Goal: Task Accomplishment & Management: Use online tool/utility

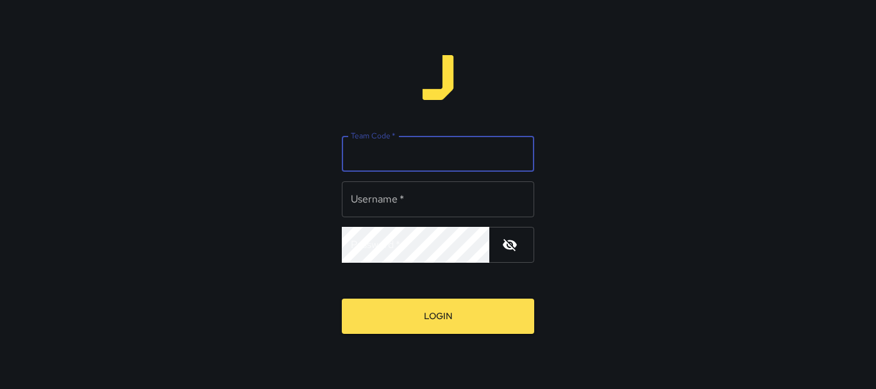
click at [440, 160] on input "Team Code   *" at bounding box center [438, 154] width 192 height 36
type input "*******"
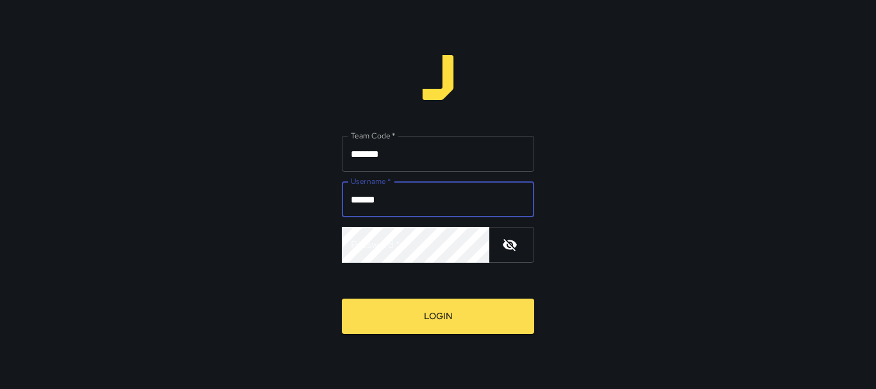
type input "******"
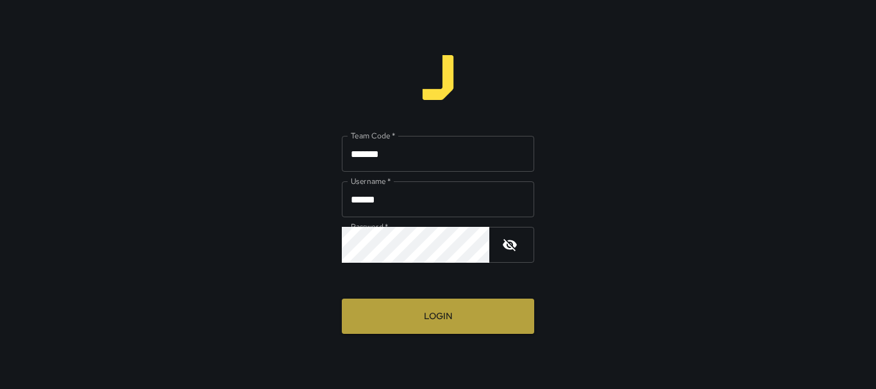
click at [405, 313] on button "Login" at bounding box center [438, 316] width 192 height 35
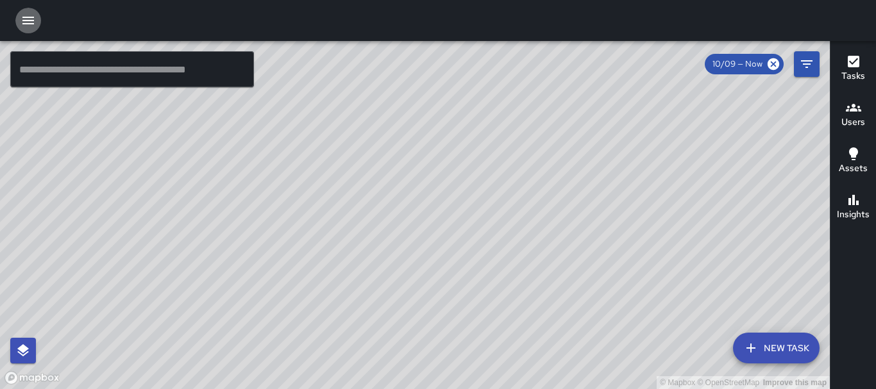
click at [27, 22] on icon "button" at bounding box center [28, 20] width 15 height 15
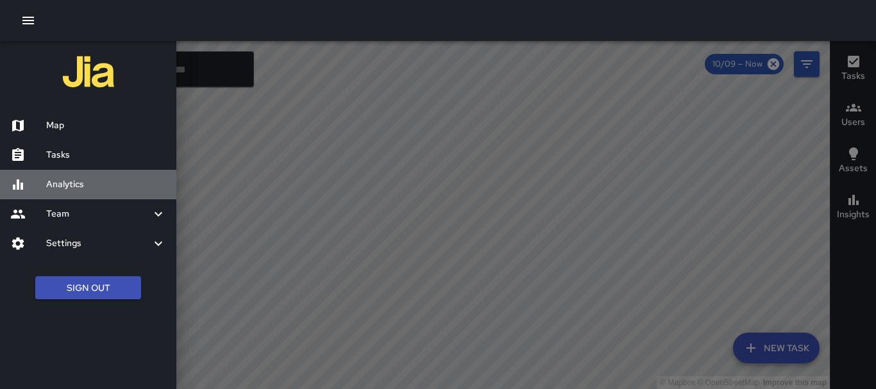
click at [77, 183] on h6 "Analytics" at bounding box center [106, 185] width 120 height 14
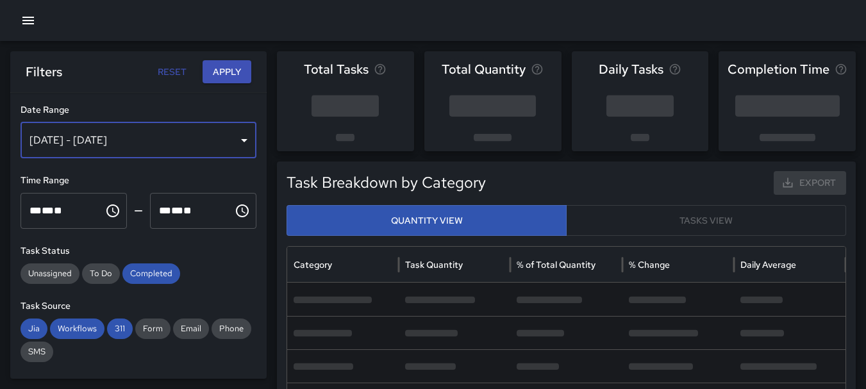
click at [234, 144] on div "[DATE] - [DATE]" at bounding box center [139, 140] width 236 height 36
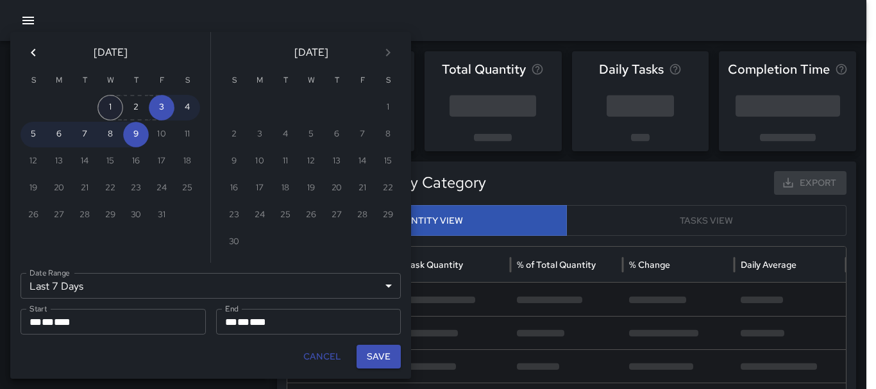
click at [113, 104] on button "1" at bounding box center [110, 108] width 26 height 26
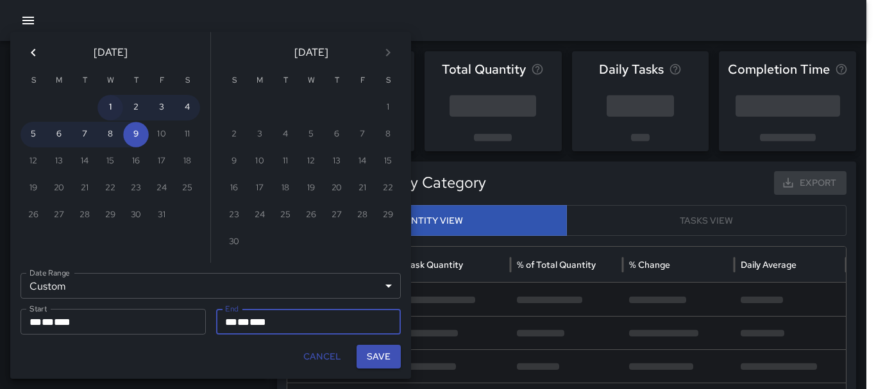
type input "******"
type input "**********"
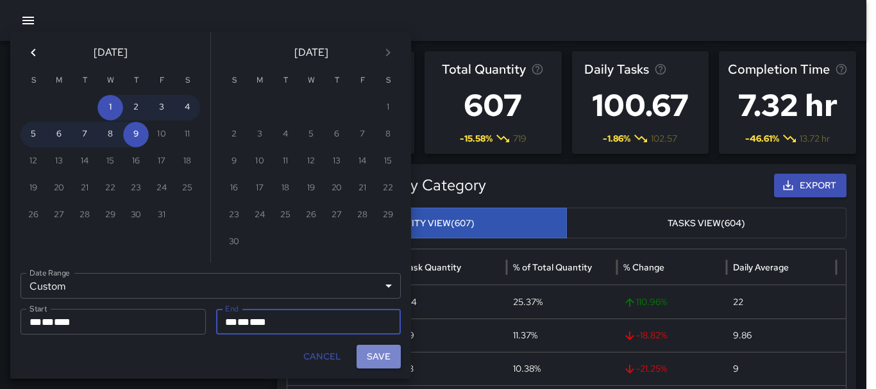
click at [374, 360] on button "Save" at bounding box center [378, 357] width 44 height 24
type input "**********"
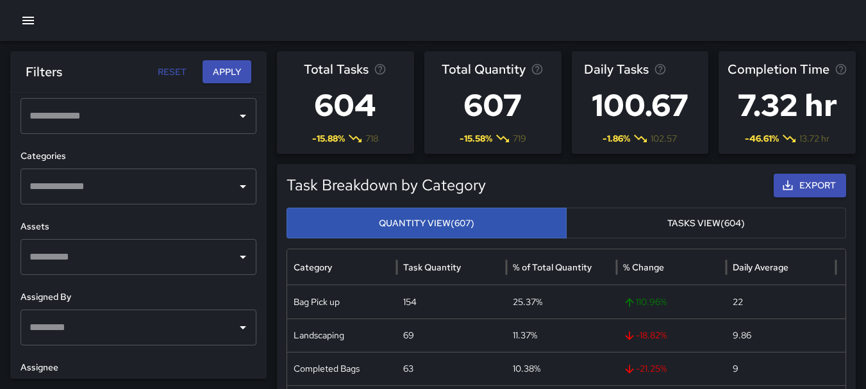
scroll to position [541, 0]
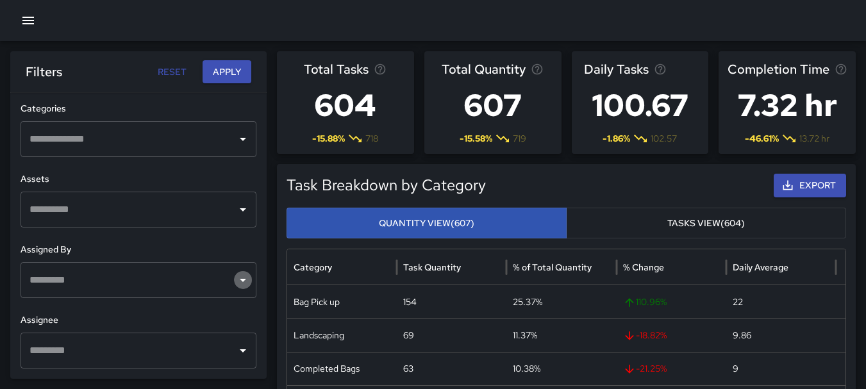
click at [235, 284] on icon "Open" at bounding box center [242, 279] width 15 height 15
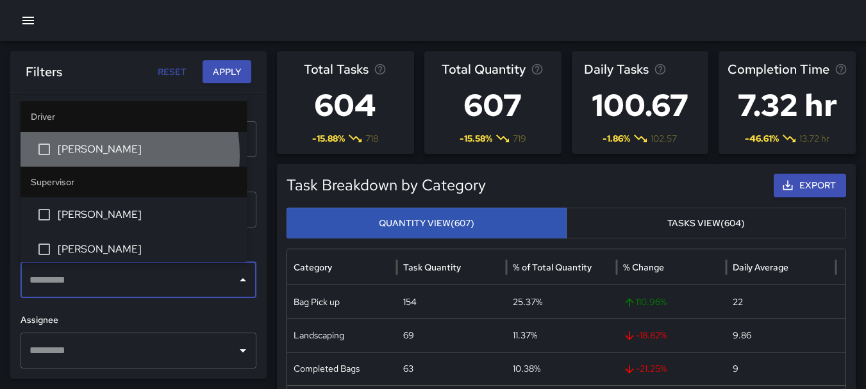
click at [84, 154] on span "[PERSON_NAME]" at bounding box center [147, 149] width 179 height 15
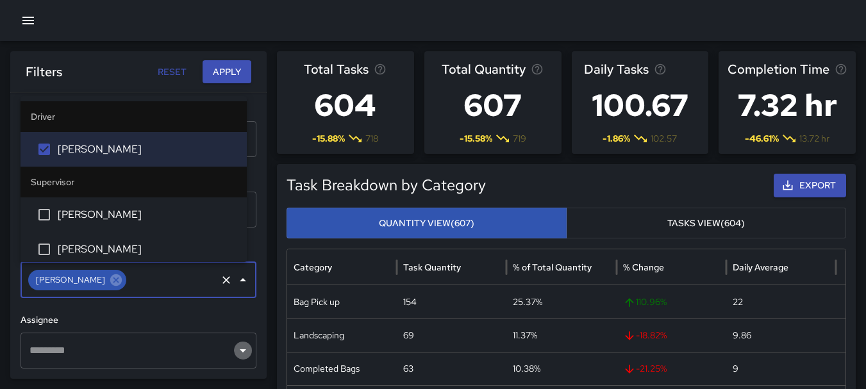
click at [240, 351] on icon "Open" at bounding box center [243, 350] width 6 height 3
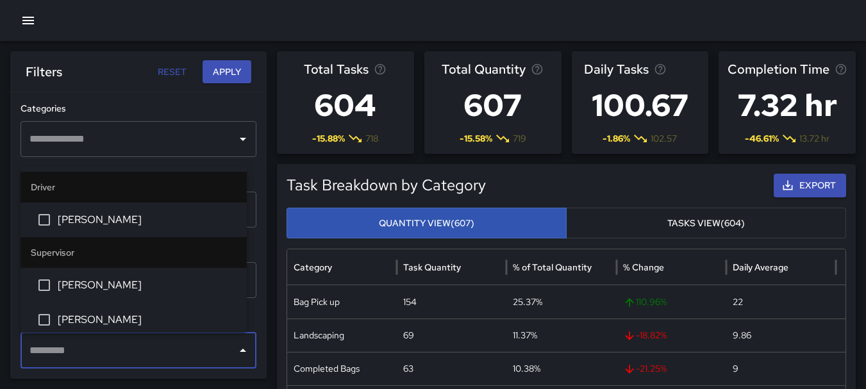
click at [109, 217] on span "[PERSON_NAME]" at bounding box center [147, 219] width 179 height 15
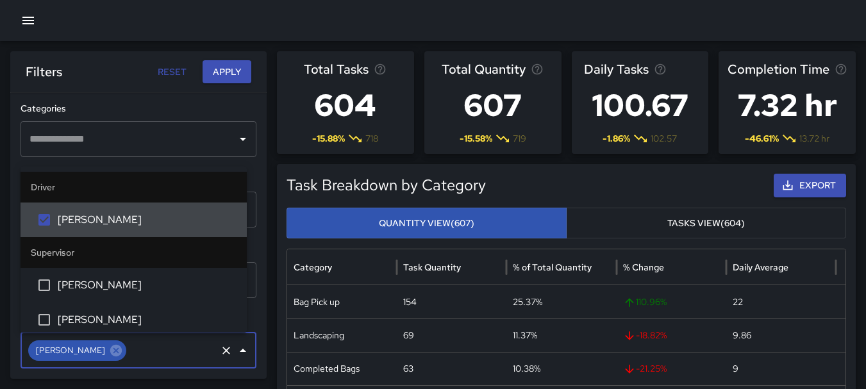
click at [226, 63] on button "Apply" at bounding box center [227, 72] width 49 height 24
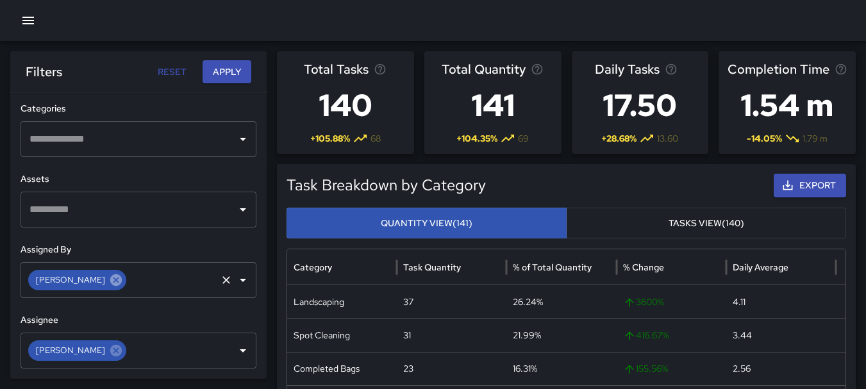
click at [110, 284] on icon at bounding box center [116, 280] width 12 height 12
click at [237, 285] on icon "Open" at bounding box center [242, 279] width 15 height 15
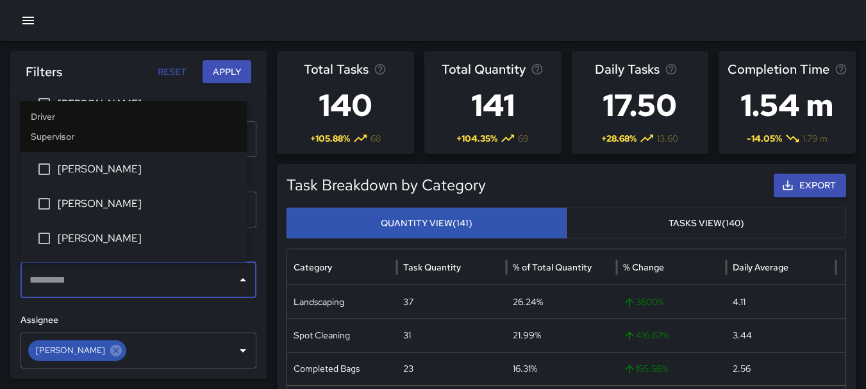
scroll to position [76, 0]
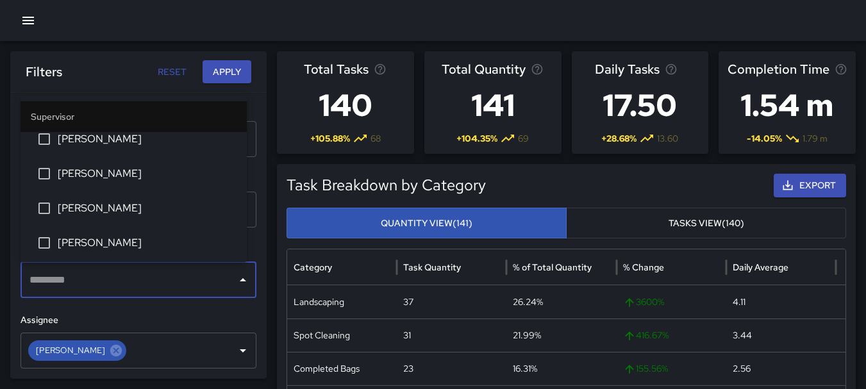
click at [146, 203] on span "[PERSON_NAME]" at bounding box center [147, 208] width 179 height 15
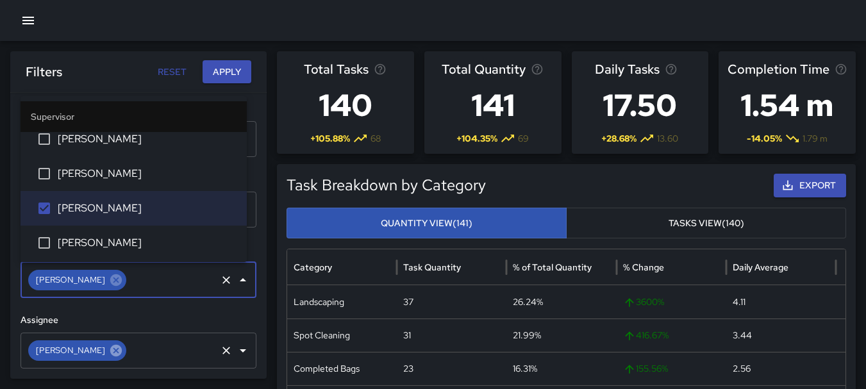
click at [110, 350] on icon at bounding box center [116, 350] width 12 height 12
click at [235, 352] on icon "Open" at bounding box center [242, 350] width 15 height 15
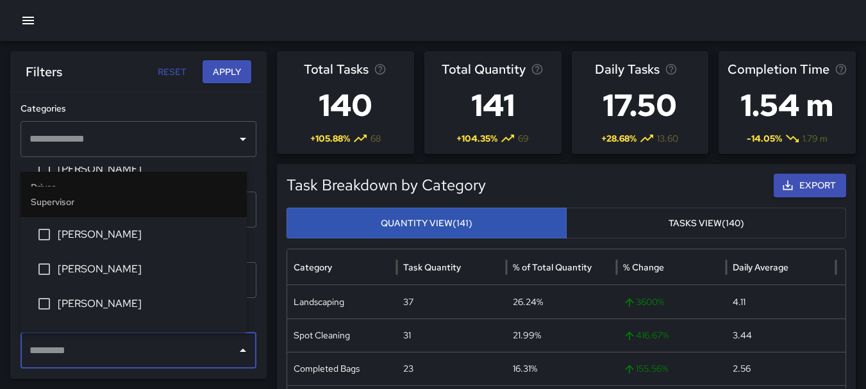
scroll to position [52, 0]
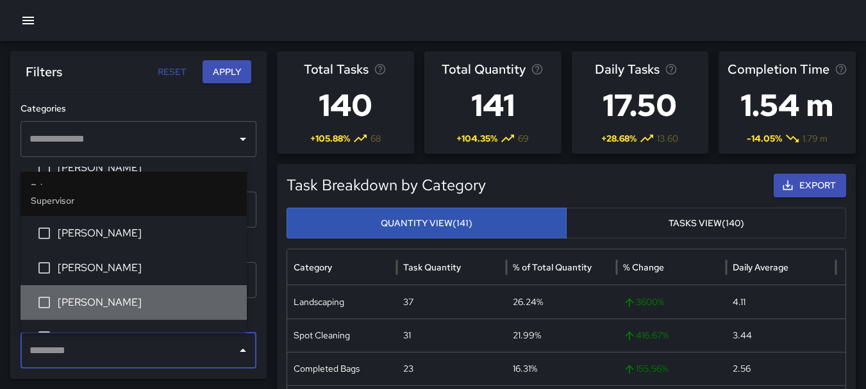
click at [157, 304] on span "[PERSON_NAME]" at bounding box center [147, 302] width 179 height 15
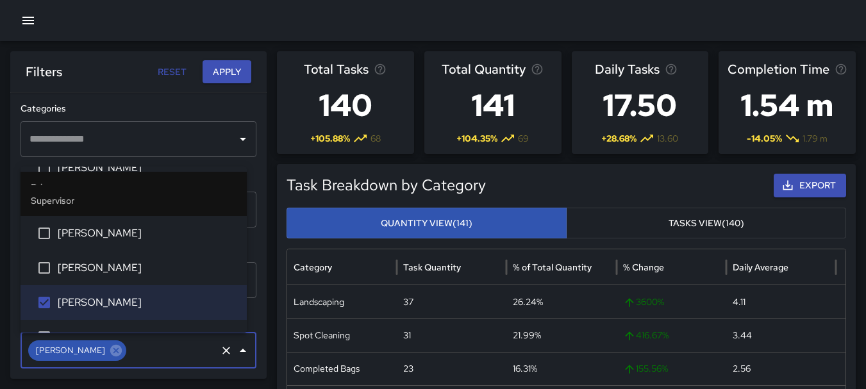
click at [235, 63] on button "Apply" at bounding box center [227, 72] width 49 height 24
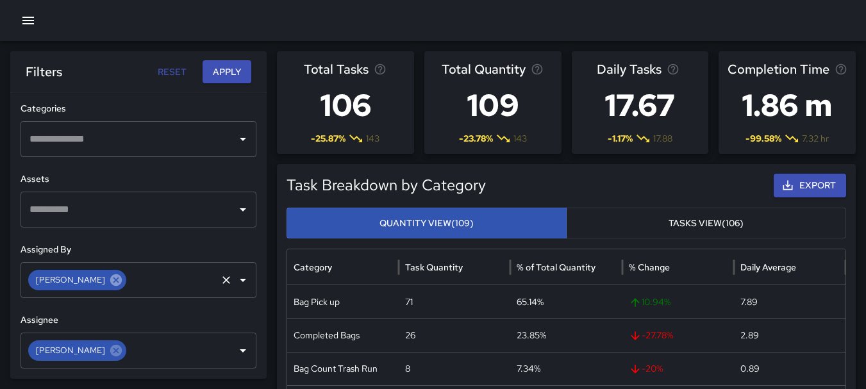
click at [110, 283] on icon at bounding box center [116, 280] width 12 height 12
click at [235, 278] on icon "Open" at bounding box center [242, 279] width 15 height 15
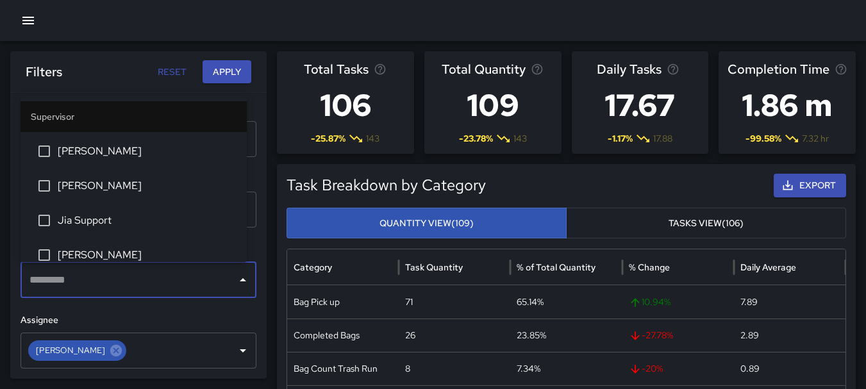
scroll to position [239, 0]
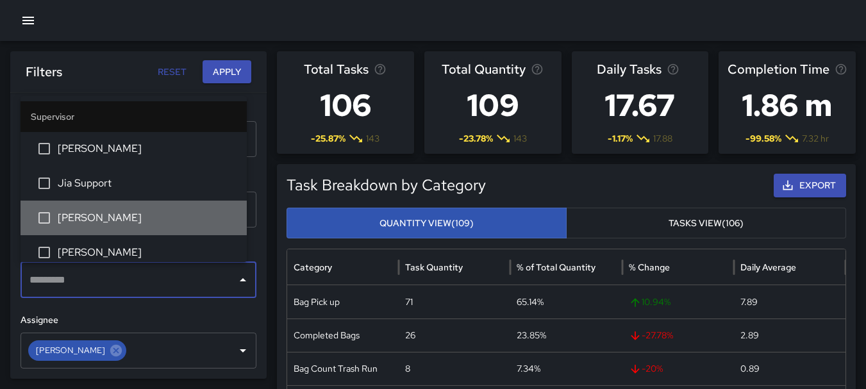
click at [181, 225] on span "[PERSON_NAME]" at bounding box center [147, 217] width 179 height 15
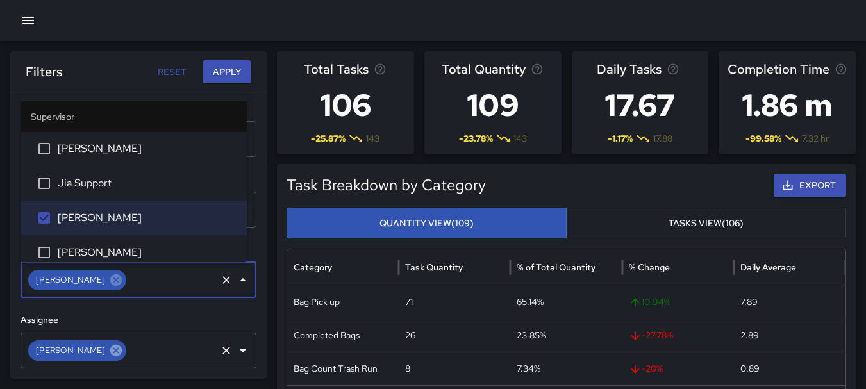
click at [109, 352] on icon at bounding box center [116, 351] width 14 height 14
click at [235, 353] on icon "Open" at bounding box center [242, 350] width 15 height 15
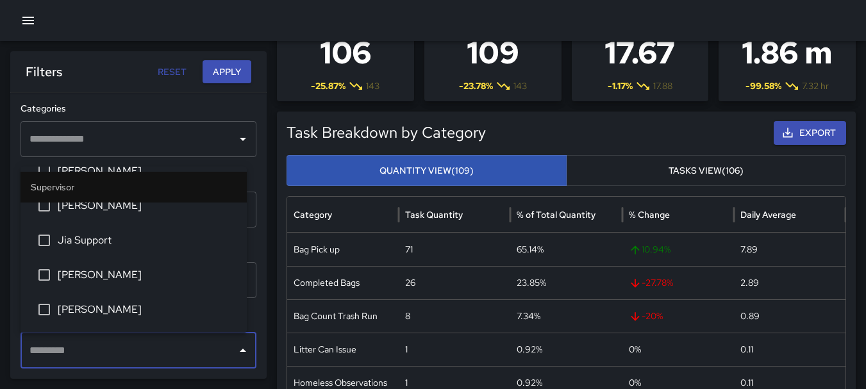
scroll to position [253, 0]
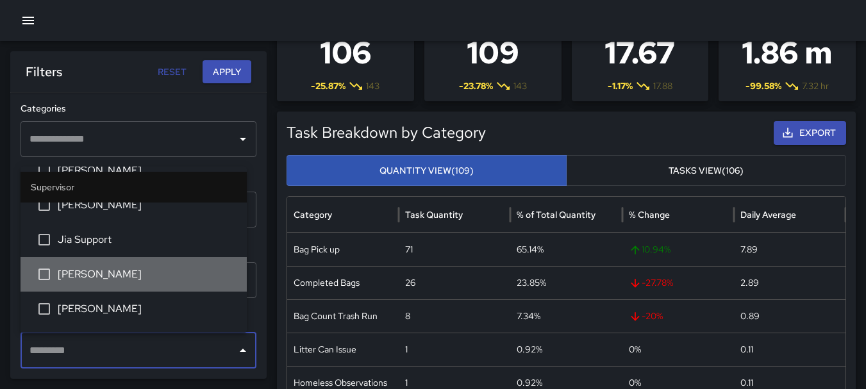
click at [137, 270] on span "[PERSON_NAME]" at bounding box center [147, 274] width 179 height 15
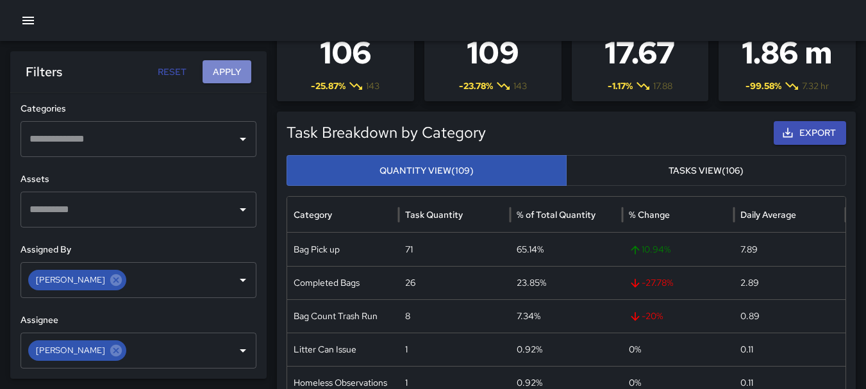
click at [235, 72] on button "Apply" at bounding box center [227, 72] width 49 height 24
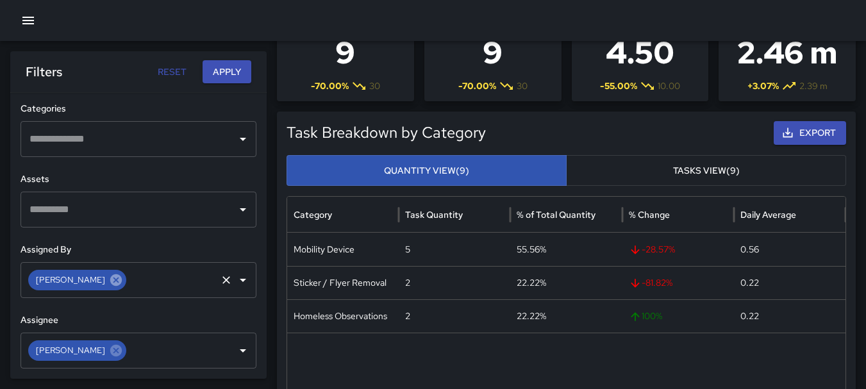
click at [110, 283] on icon at bounding box center [116, 280] width 12 height 12
click at [237, 282] on icon "Open" at bounding box center [242, 279] width 15 height 15
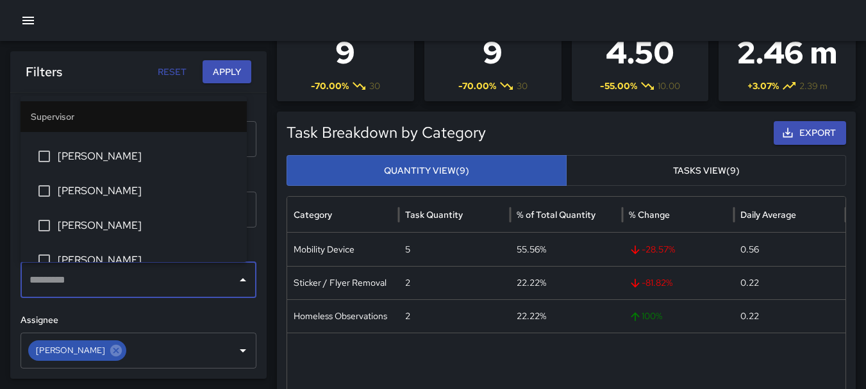
scroll to position [338, 0]
click at [113, 221] on span "[PERSON_NAME]" at bounding box center [147, 222] width 179 height 15
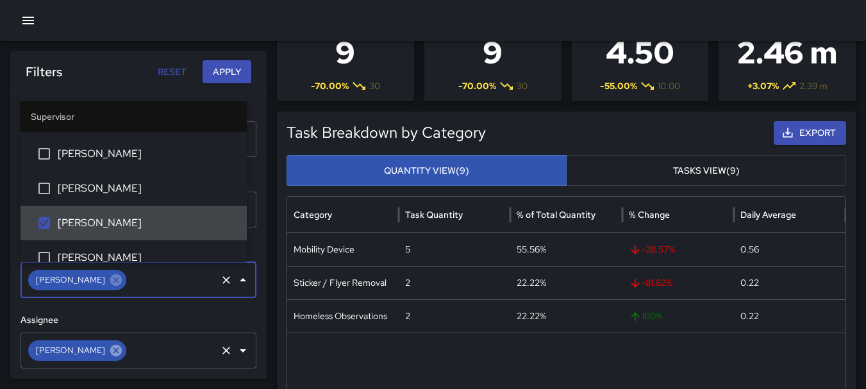
click at [110, 353] on icon at bounding box center [116, 350] width 12 height 12
click at [235, 354] on icon "Open" at bounding box center [242, 350] width 15 height 15
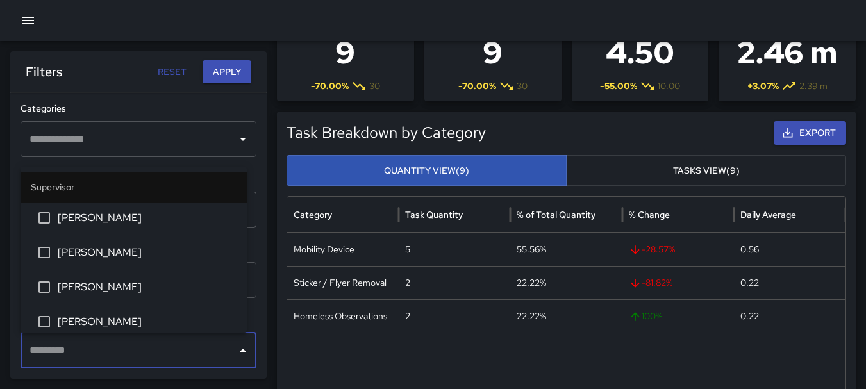
scroll to position [378, 0]
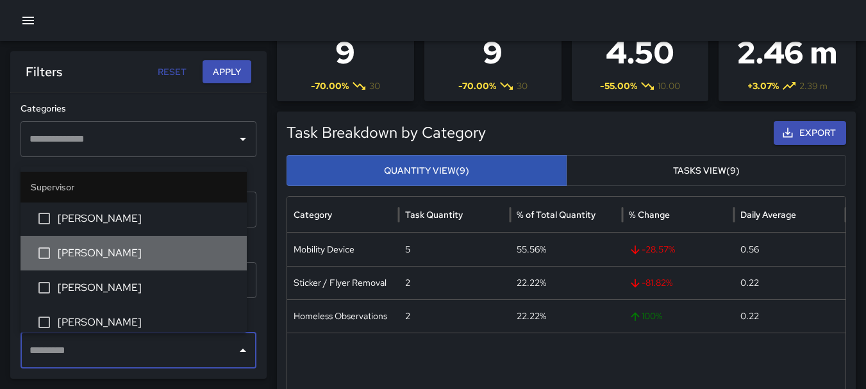
click at [154, 251] on span "[PERSON_NAME]" at bounding box center [147, 252] width 179 height 15
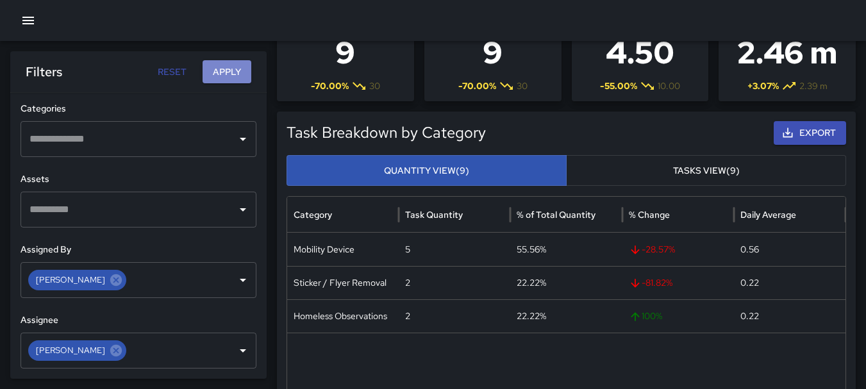
click at [231, 71] on button "Apply" at bounding box center [227, 72] width 49 height 24
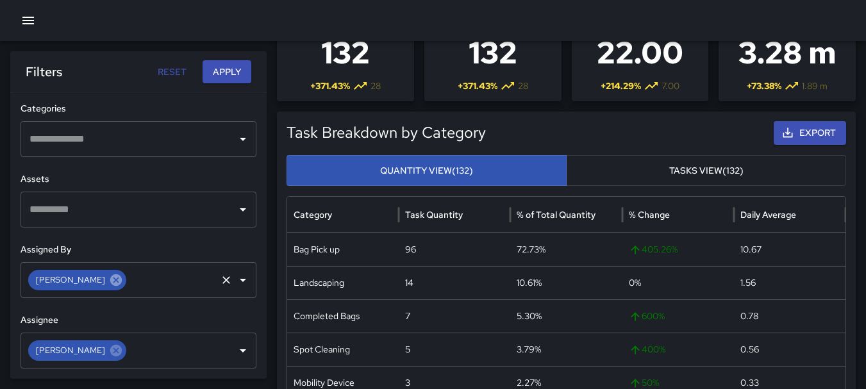
click at [110, 282] on icon at bounding box center [116, 280] width 12 height 12
click at [235, 278] on icon "Open" at bounding box center [242, 279] width 15 height 15
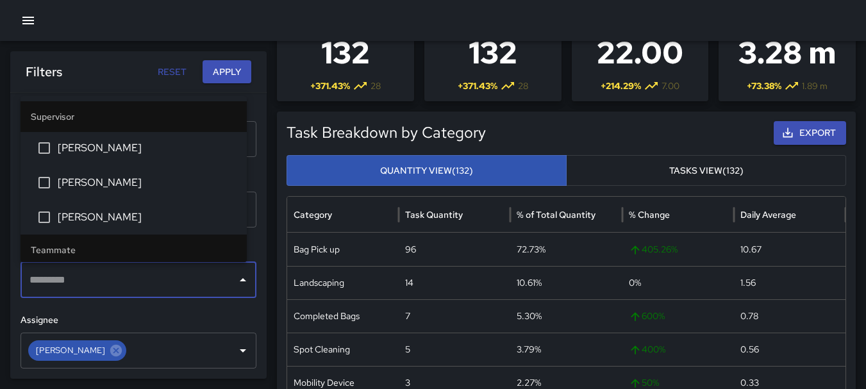
scroll to position [414, 0]
click at [151, 209] on span "[PERSON_NAME]" at bounding box center [147, 215] width 179 height 15
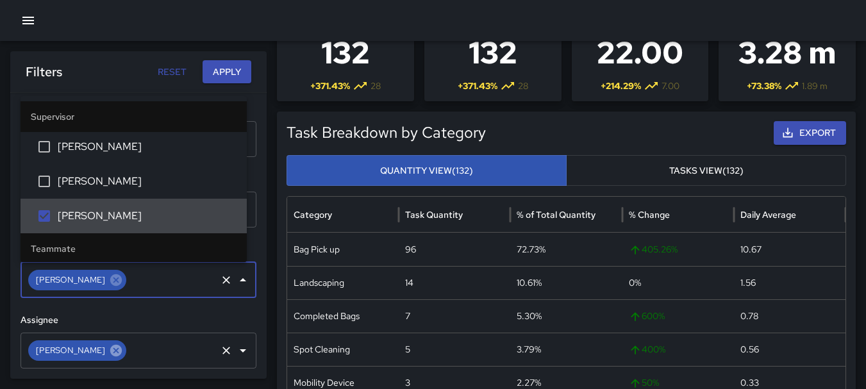
click at [110, 352] on icon at bounding box center [116, 350] width 12 height 12
click at [240, 350] on icon "Open" at bounding box center [243, 350] width 6 height 3
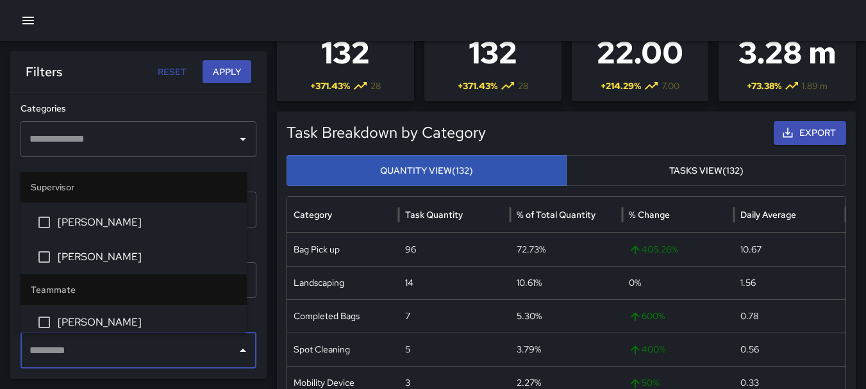
scroll to position [444, 0]
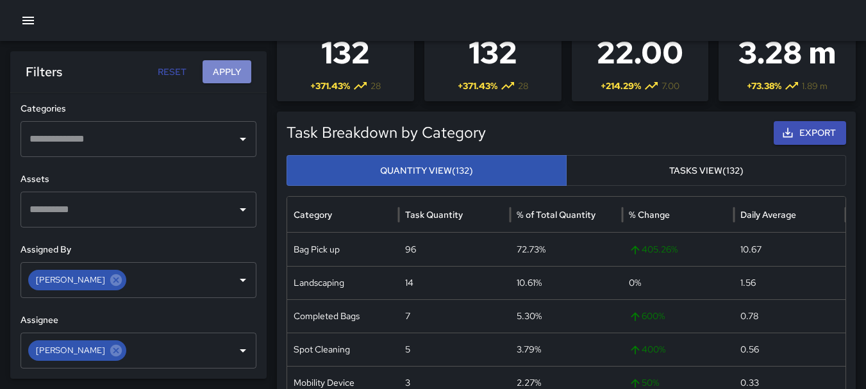
click at [228, 72] on button "Apply" at bounding box center [227, 72] width 49 height 24
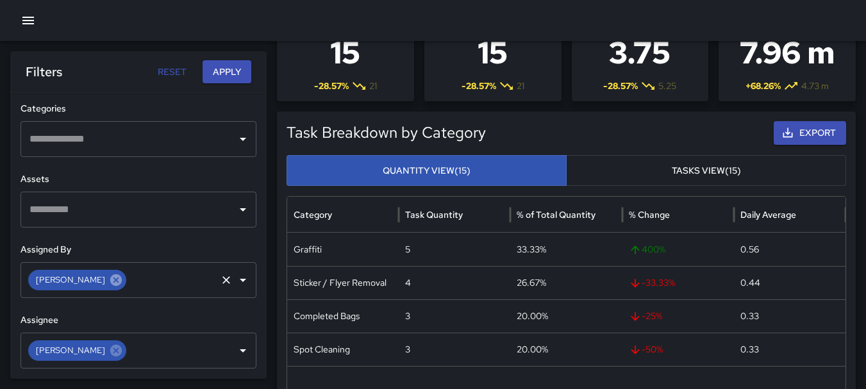
click at [109, 274] on icon at bounding box center [116, 280] width 14 height 14
click at [235, 276] on icon "Open" at bounding box center [242, 279] width 15 height 15
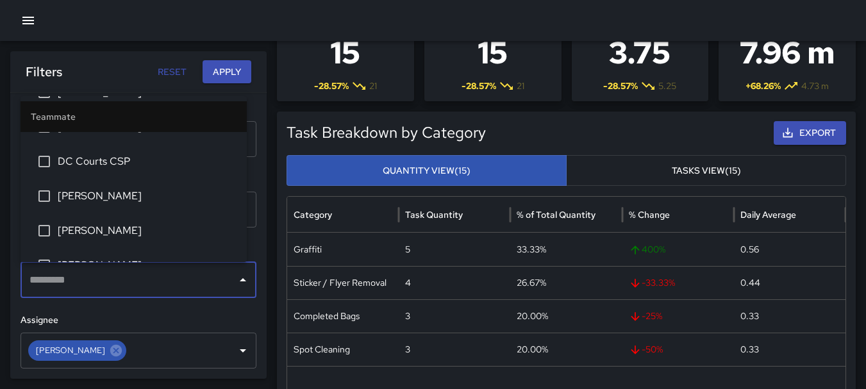
scroll to position [716, 0]
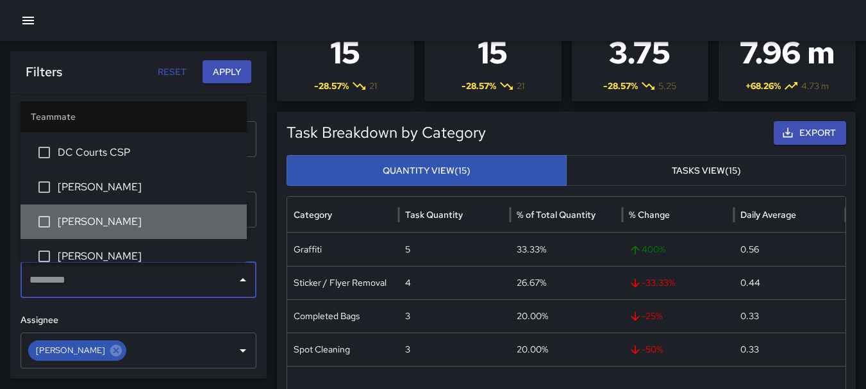
click at [138, 222] on span "[PERSON_NAME]" at bounding box center [147, 221] width 179 height 15
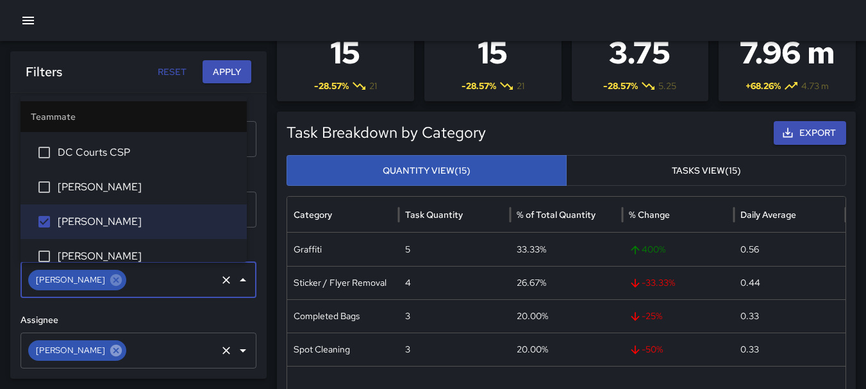
click at [109, 346] on icon at bounding box center [116, 351] width 14 height 14
click at [235, 349] on icon "Open" at bounding box center [242, 350] width 15 height 15
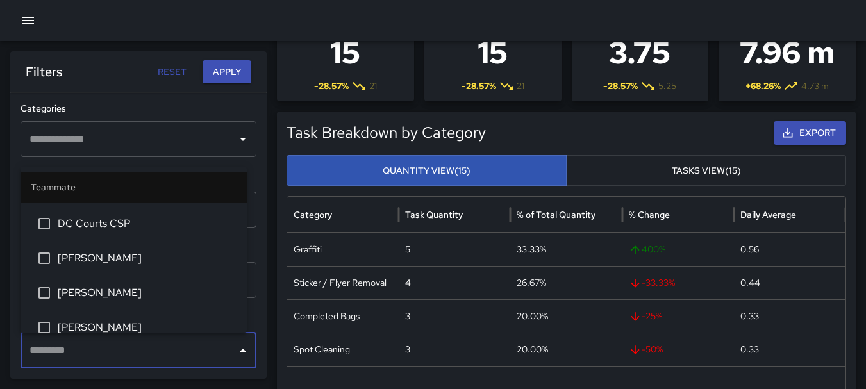
scroll to position [721, 0]
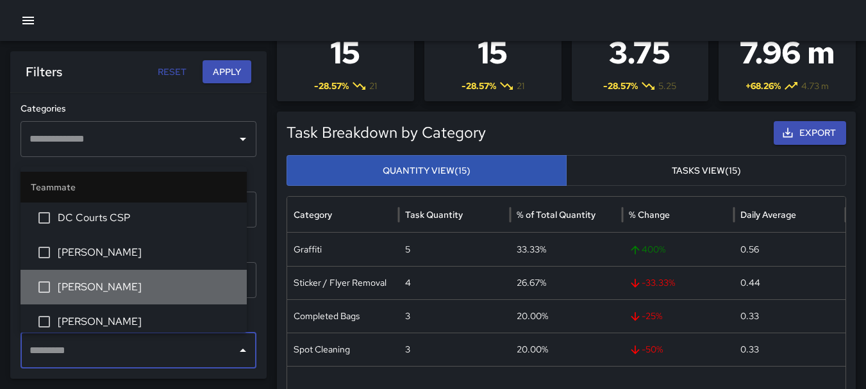
click at [147, 274] on li "[PERSON_NAME]" at bounding box center [134, 287] width 226 height 35
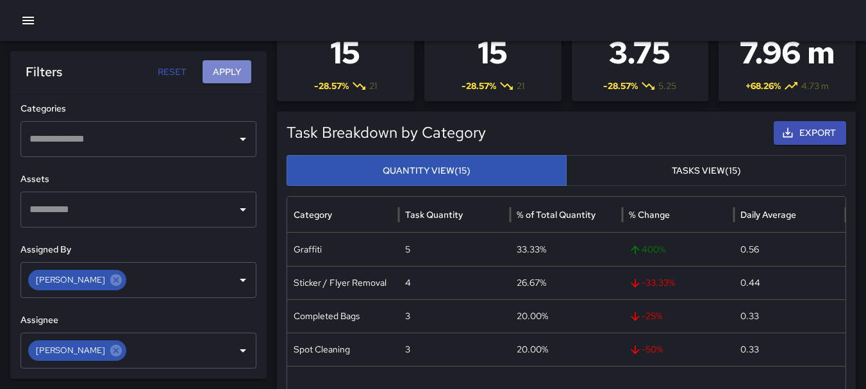
click at [231, 67] on button "Apply" at bounding box center [227, 72] width 49 height 24
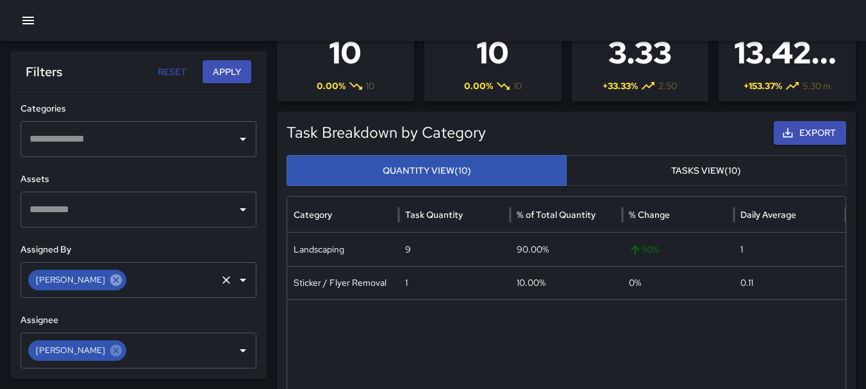
click at [109, 279] on icon at bounding box center [116, 280] width 14 height 14
click at [237, 281] on icon "Open" at bounding box center [242, 279] width 15 height 15
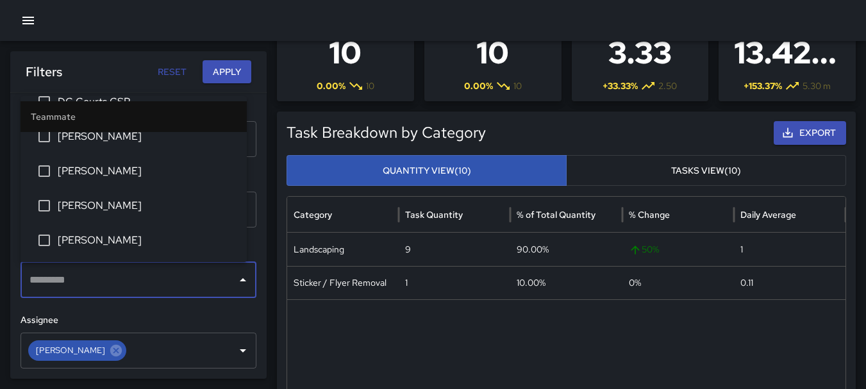
scroll to position [765, 0]
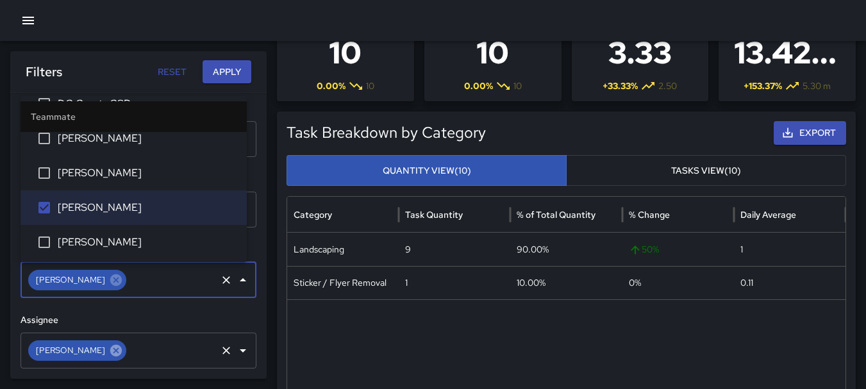
click at [110, 350] on icon at bounding box center [116, 350] width 12 height 12
click at [235, 350] on icon "Open" at bounding box center [242, 350] width 15 height 15
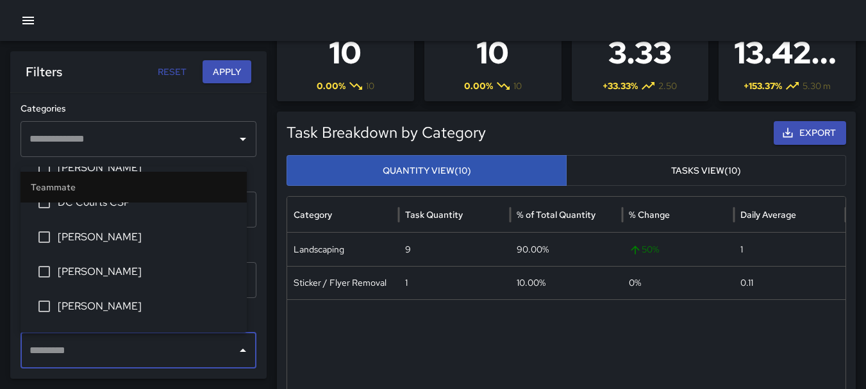
scroll to position [732, 0]
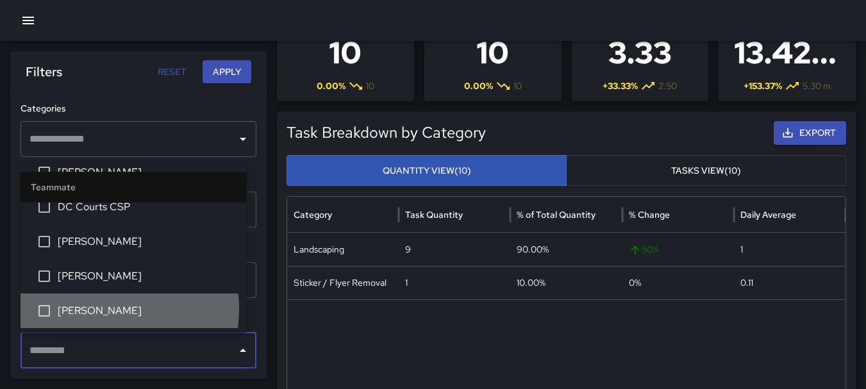
click at [100, 308] on span "[PERSON_NAME]" at bounding box center [147, 310] width 179 height 15
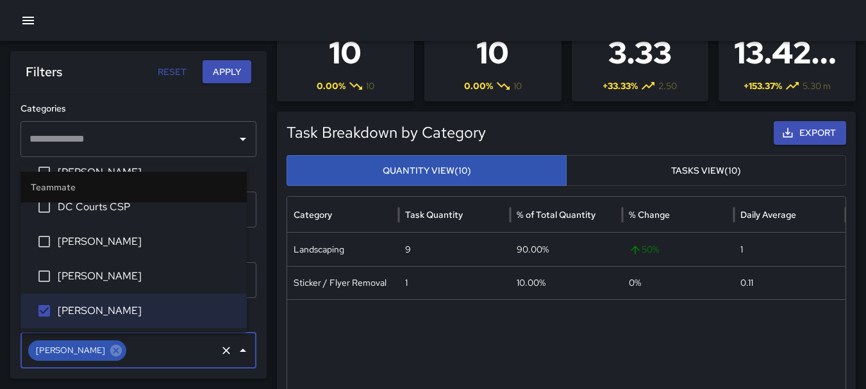
click at [233, 64] on button "Apply" at bounding box center [227, 72] width 49 height 24
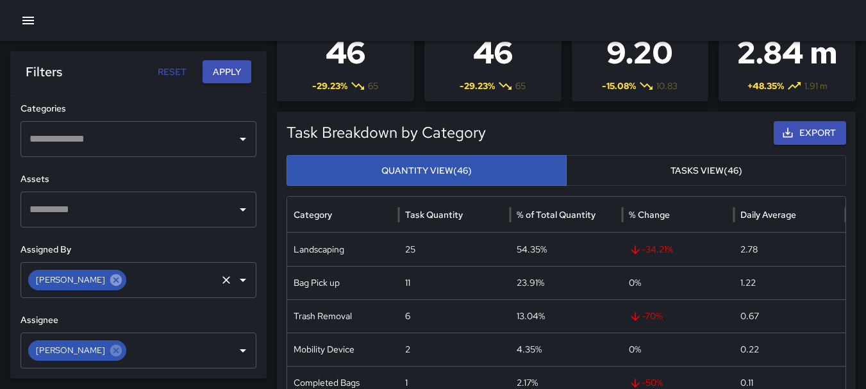
click at [110, 276] on icon at bounding box center [116, 280] width 12 height 12
click at [235, 275] on icon "Open" at bounding box center [242, 279] width 15 height 15
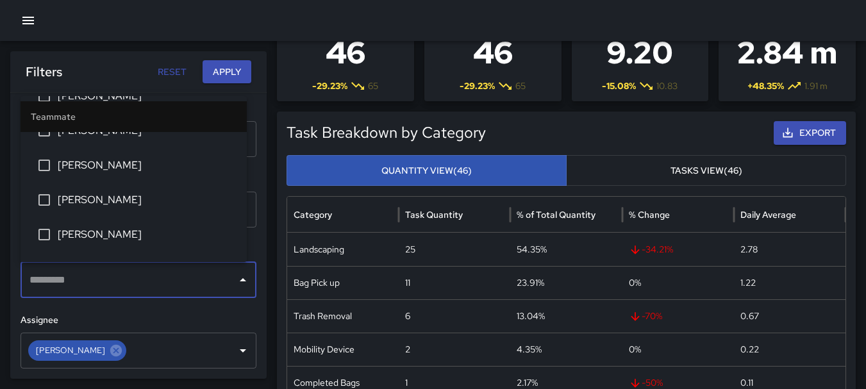
scroll to position [806, 0]
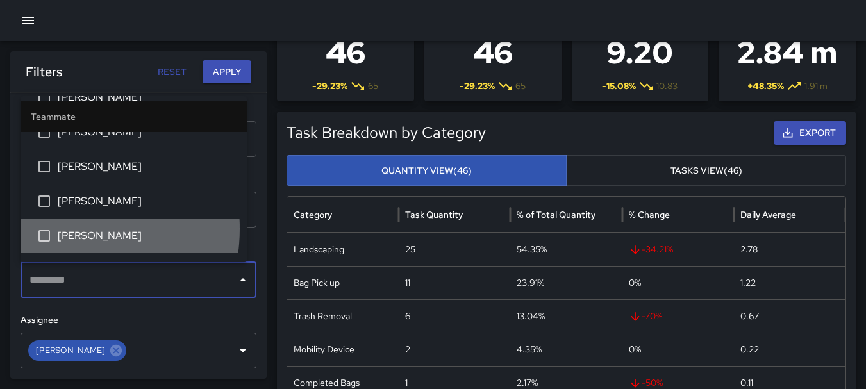
click at [60, 229] on span "[PERSON_NAME]" at bounding box center [147, 235] width 179 height 15
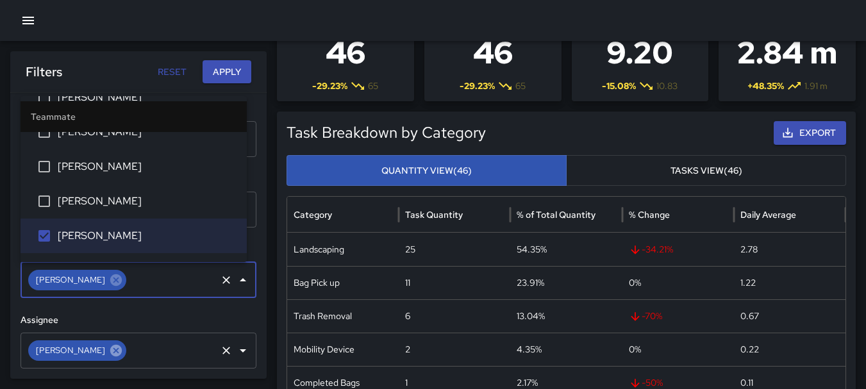
click at [110, 349] on icon at bounding box center [116, 350] width 12 height 12
click at [235, 349] on icon "Open" at bounding box center [242, 350] width 15 height 15
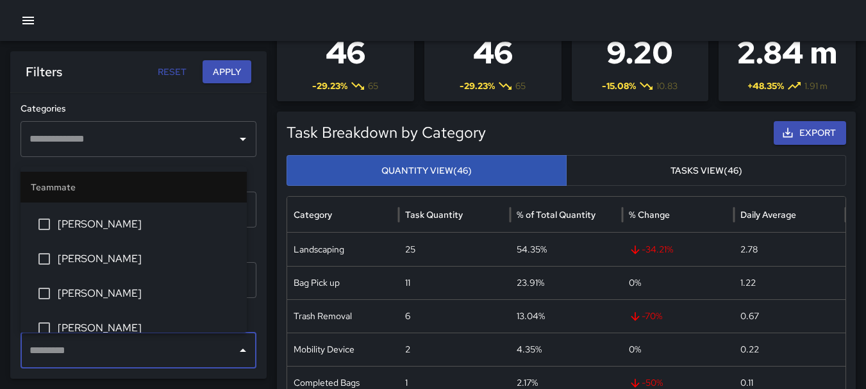
scroll to position [822, 0]
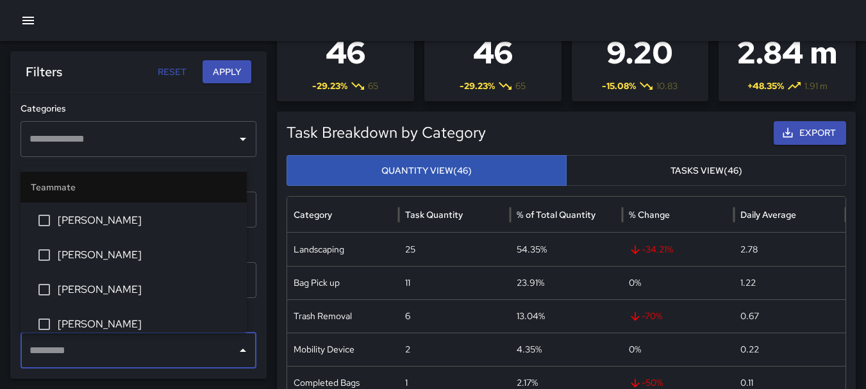
click at [67, 285] on span "[PERSON_NAME]" at bounding box center [147, 289] width 179 height 15
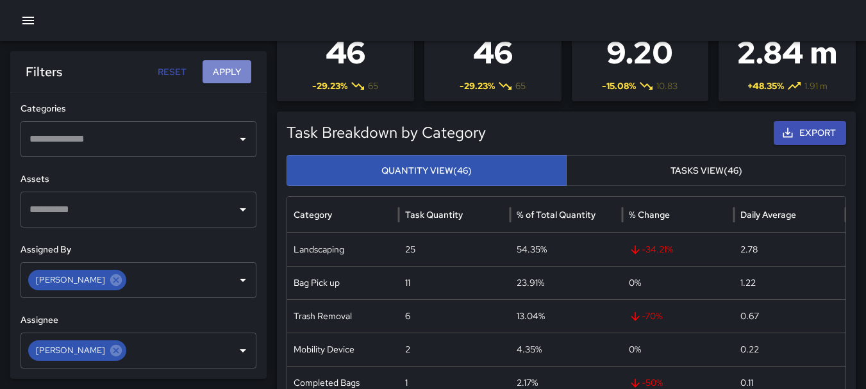
click at [224, 71] on button "Apply" at bounding box center [227, 72] width 49 height 24
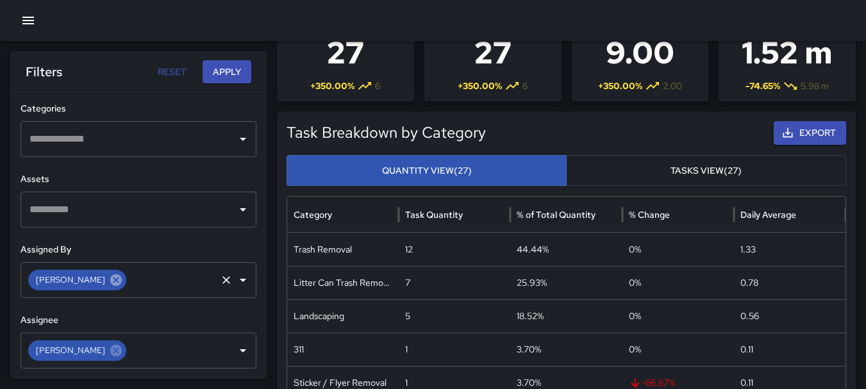
click at [109, 281] on icon at bounding box center [116, 280] width 14 height 14
click at [235, 284] on icon "Open" at bounding box center [242, 279] width 15 height 15
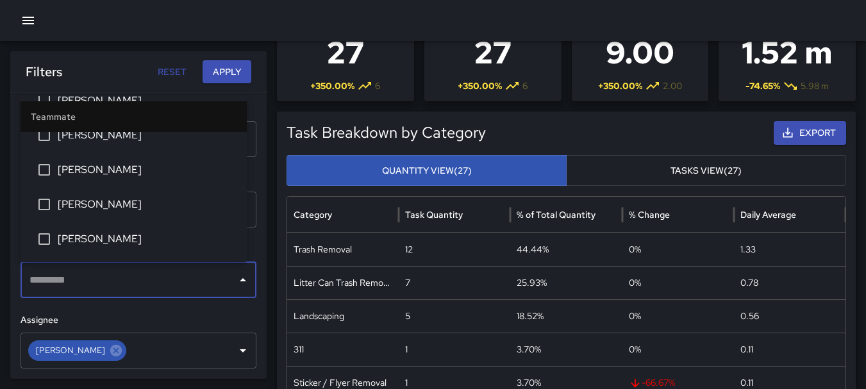
scroll to position [922, 0]
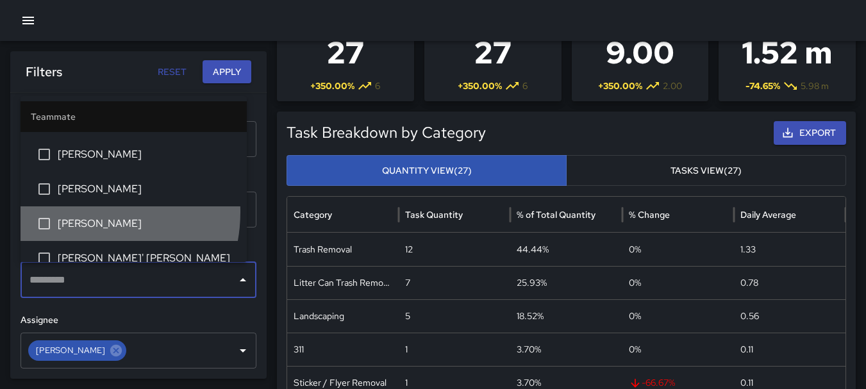
click at [79, 212] on li "[PERSON_NAME]" at bounding box center [134, 223] width 226 height 35
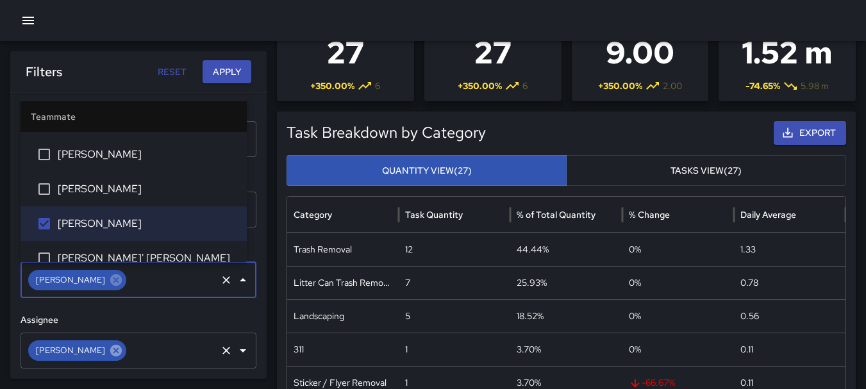
click at [110, 351] on icon at bounding box center [116, 350] width 12 height 12
click at [235, 353] on icon "Open" at bounding box center [242, 350] width 15 height 15
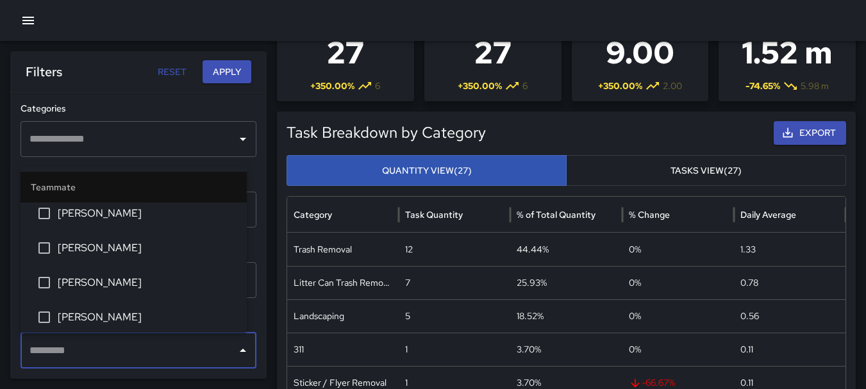
scroll to position [902, 0]
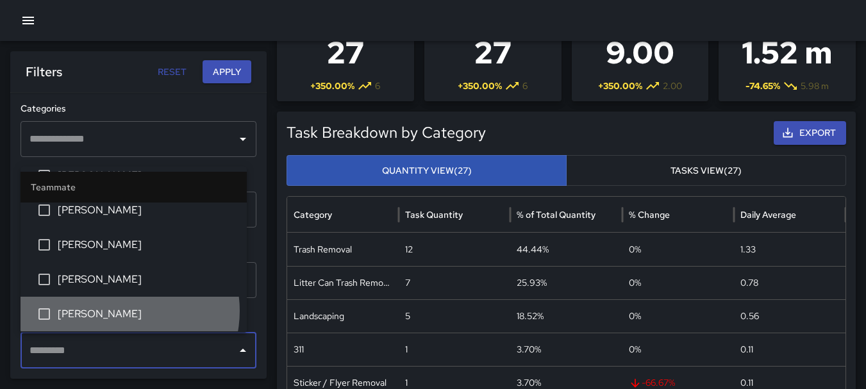
click at [121, 311] on span "[PERSON_NAME]" at bounding box center [147, 313] width 179 height 15
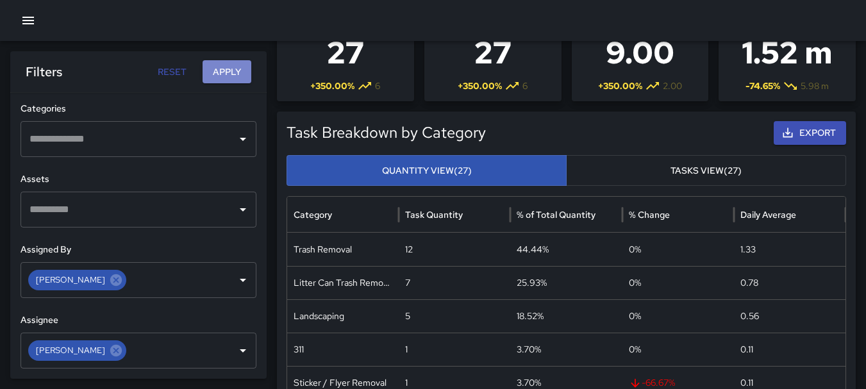
click at [242, 63] on button "Apply" at bounding box center [227, 72] width 49 height 24
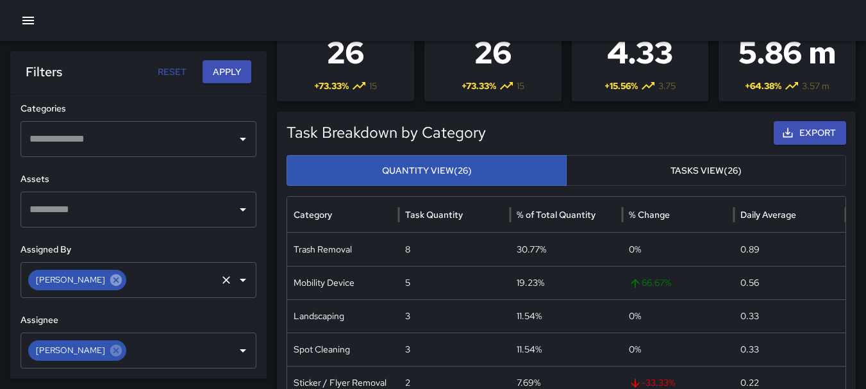
click at [110, 278] on icon at bounding box center [116, 280] width 12 height 12
click at [236, 282] on icon "Open" at bounding box center [242, 279] width 15 height 15
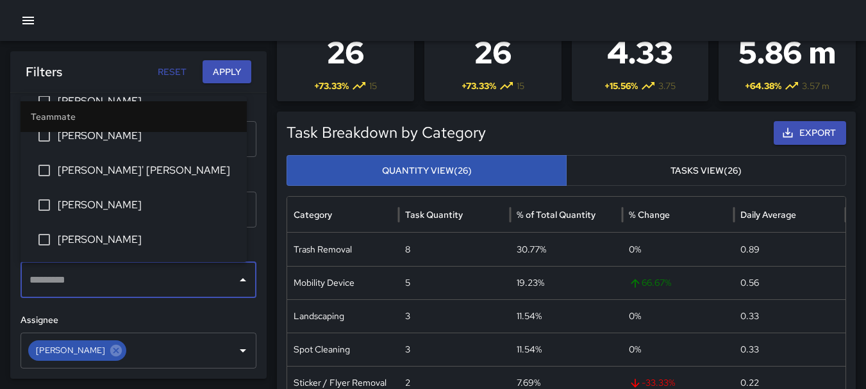
scroll to position [1009, 0]
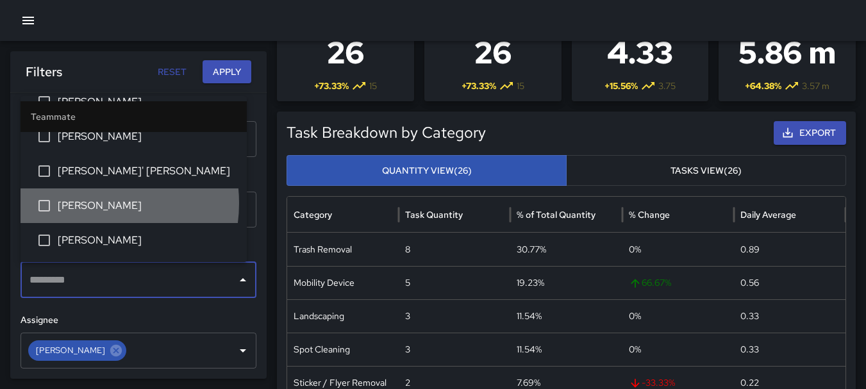
click at [85, 203] on span "[PERSON_NAME]" at bounding box center [147, 205] width 179 height 15
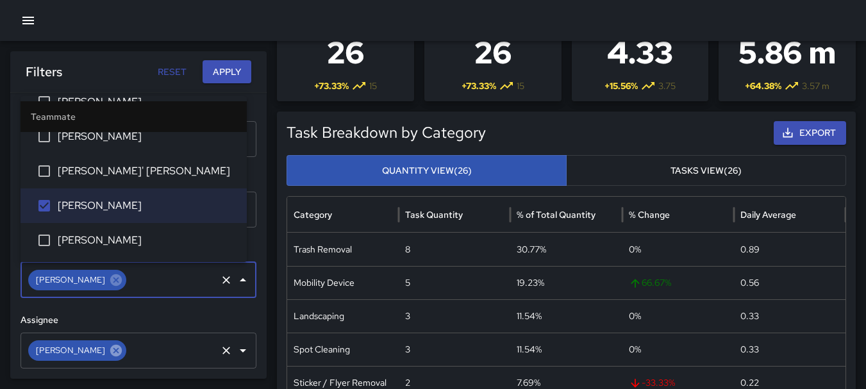
click at [110, 351] on icon at bounding box center [116, 350] width 12 height 12
click at [235, 351] on icon "Open" at bounding box center [242, 350] width 15 height 15
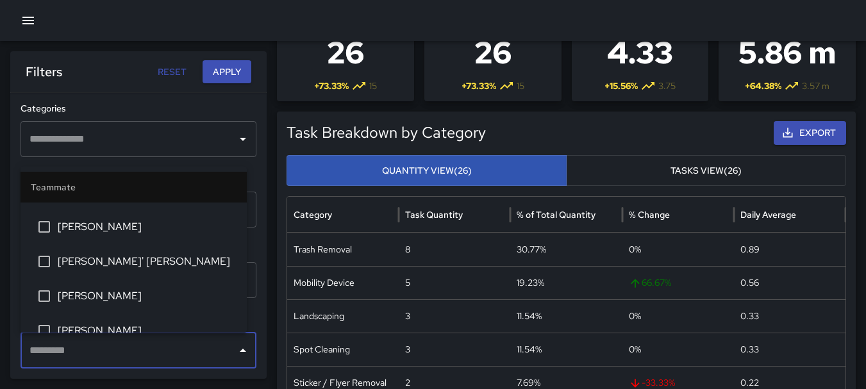
scroll to position [990, 0]
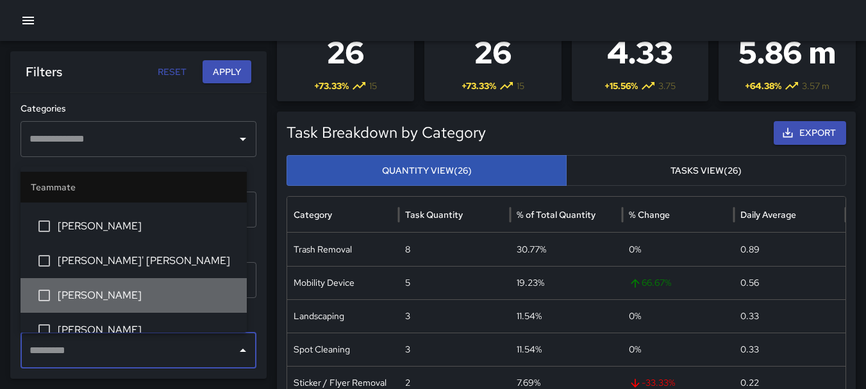
click at [173, 301] on span "[PERSON_NAME]" at bounding box center [147, 295] width 179 height 15
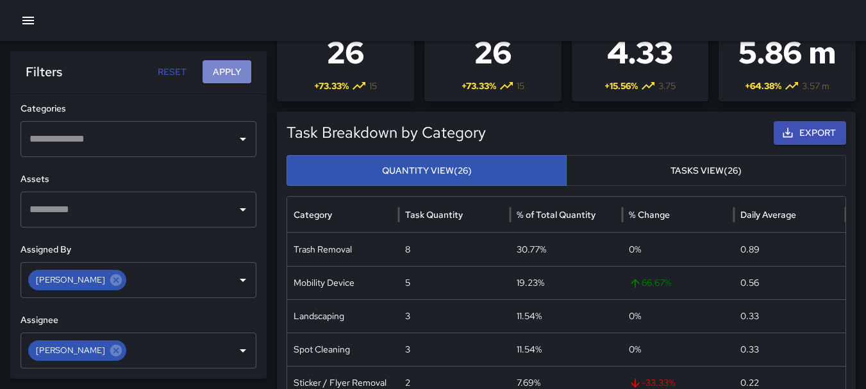
click at [237, 73] on button "Apply" at bounding box center [227, 72] width 49 height 24
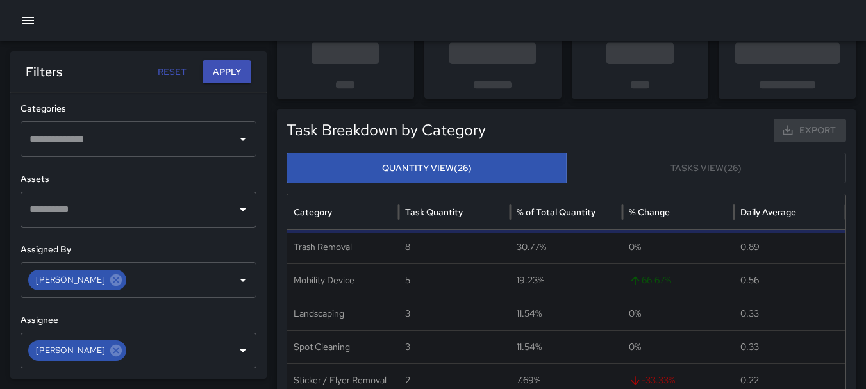
click at [237, 73] on button "Apply" at bounding box center [227, 72] width 49 height 24
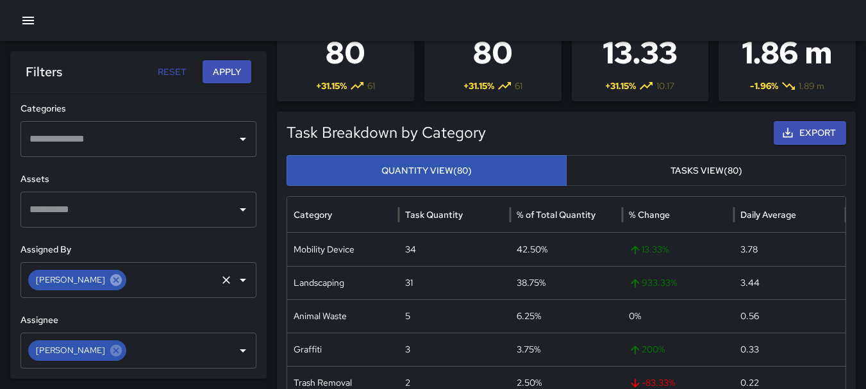
click at [109, 279] on icon at bounding box center [116, 280] width 14 height 14
click at [235, 281] on icon "Open" at bounding box center [242, 279] width 15 height 15
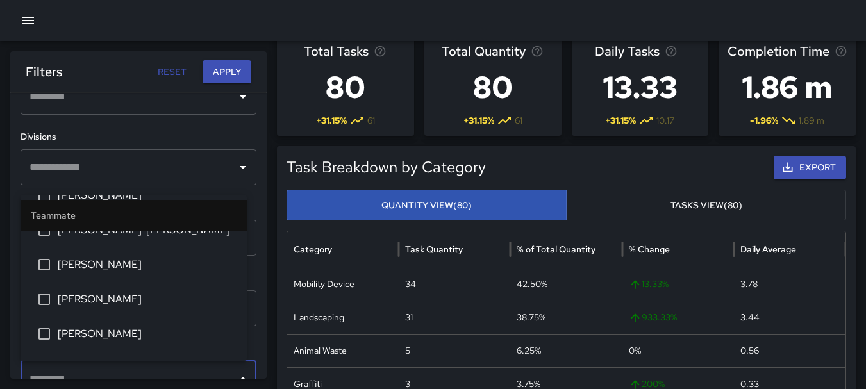
scroll to position [1058, 0]
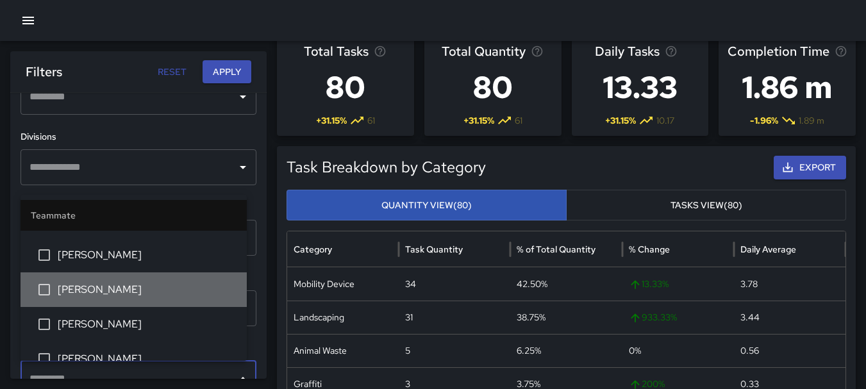
click at [165, 287] on span "[PERSON_NAME]" at bounding box center [147, 289] width 179 height 15
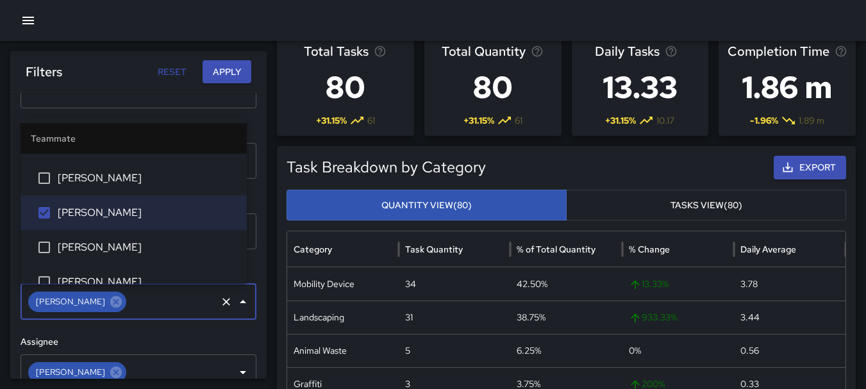
scroll to position [541, 0]
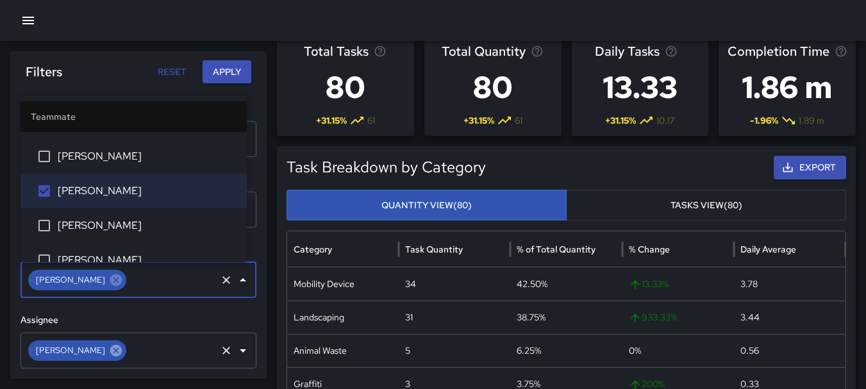
click at [112, 351] on icon at bounding box center [116, 350] width 12 height 12
click at [235, 347] on icon "Open" at bounding box center [242, 350] width 15 height 15
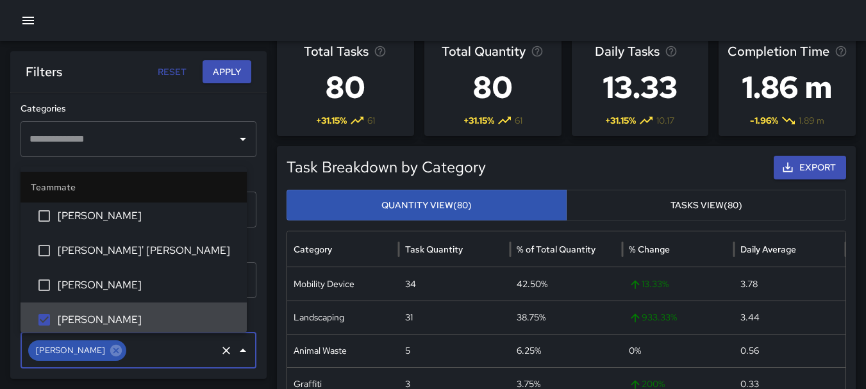
scroll to position [999, 0]
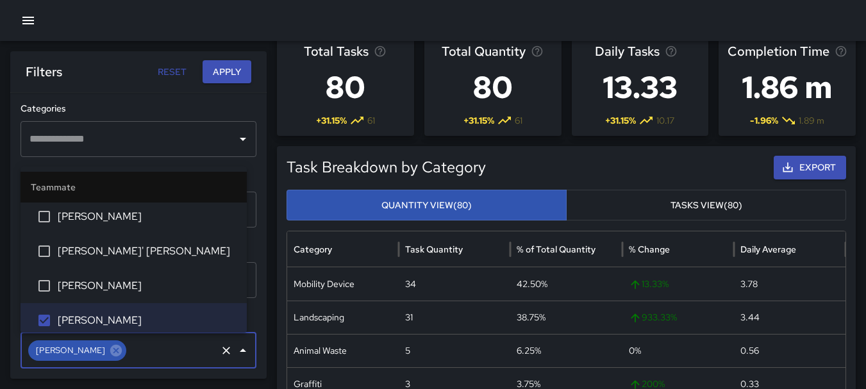
click at [228, 69] on button "Apply" at bounding box center [227, 72] width 49 height 24
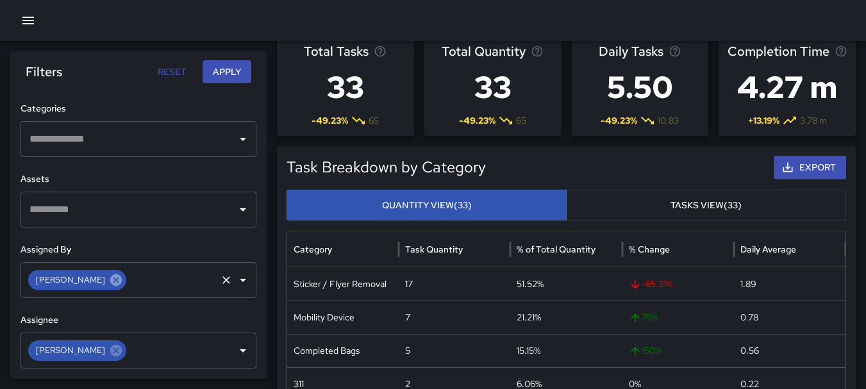
click at [110, 281] on icon at bounding box center [116, 280] width 12 height 12
click at [235, 281] on icon "Open" at bounding box center [242, 279] width 15 height 15
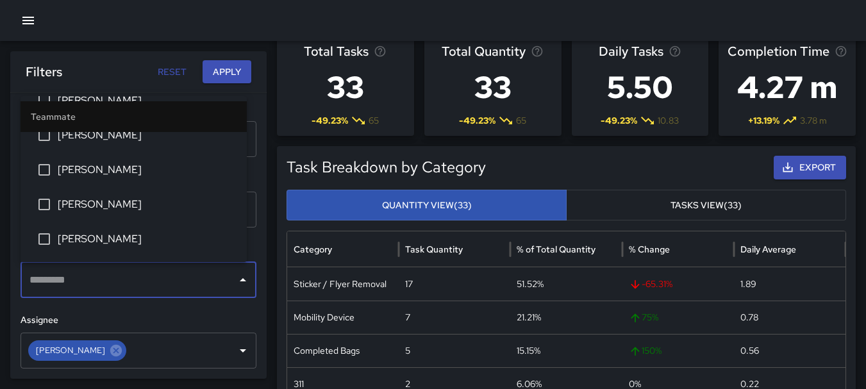
scroll to position [1148, 0]
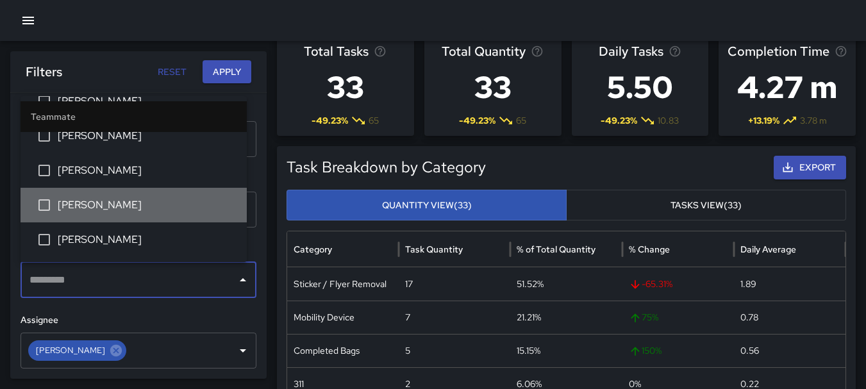
click at [145, 210] on span "[PERSON_NAME]" at bounding box center [147, 204] width 179 height 15
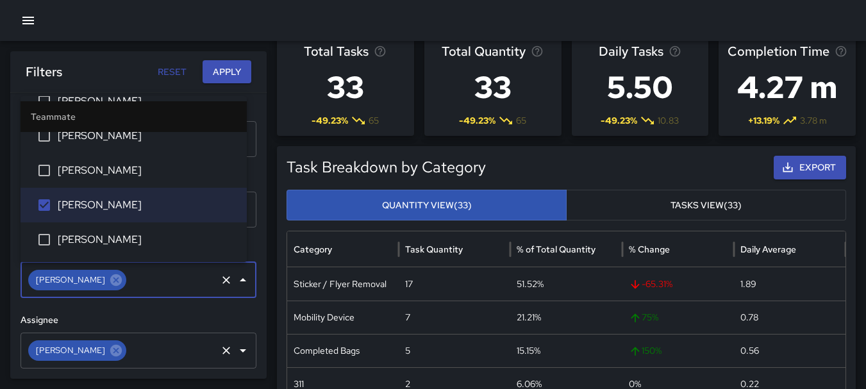
click at [220, 349] on icon "Clear" at bounding box center [226, 350] width 13 height 13
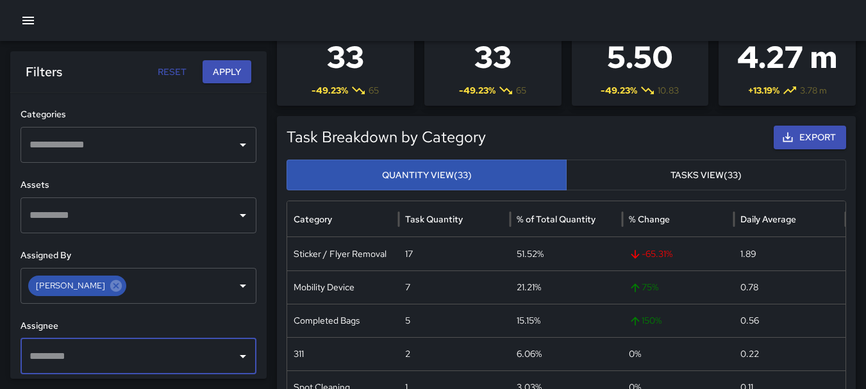
scroll to position [535, 0]
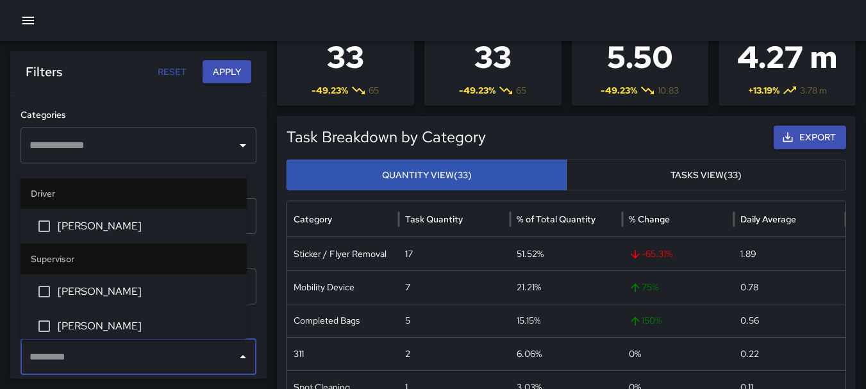
click at [126, 340] on div "​" at bounding box center [139, 357] width 236 height 36
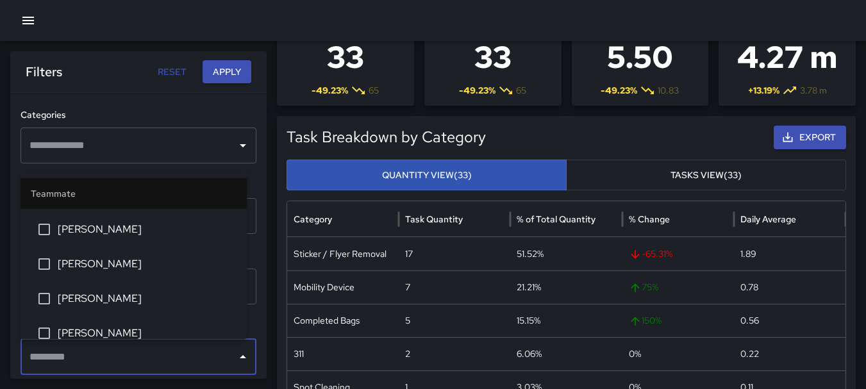
scroll to position [1148, 0]
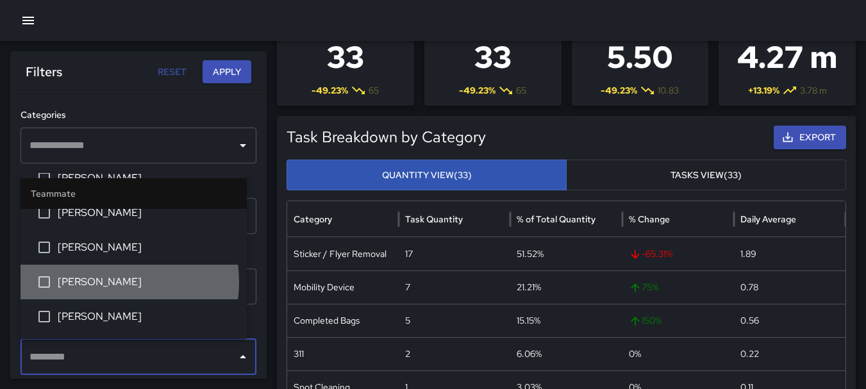
click at [104, 282] on span "[PERSON_NAME]" at bounding box center [147, 281] width 179 height 15
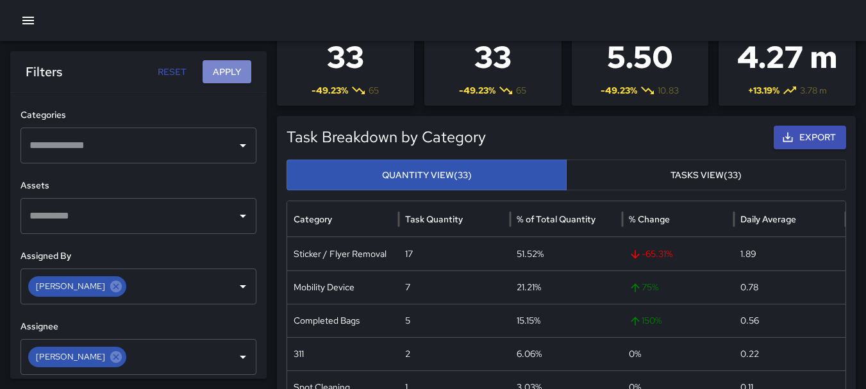
click at [242, 69] on button "Apply" at bounding box center [227, 72] width 49 height 24
